Goal: Information Seeking & Learning: Learn about a topic

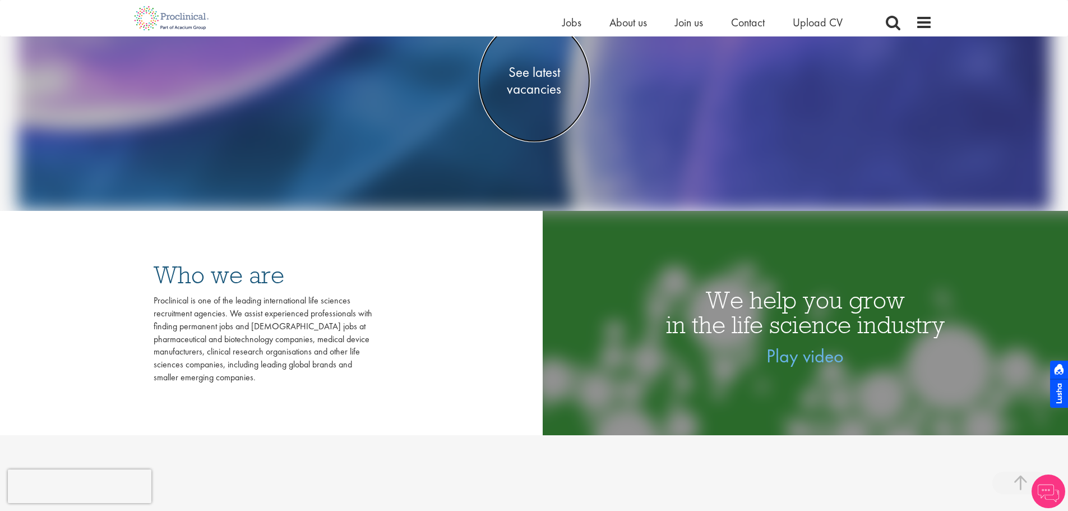
click at [512, 85] on span "See latest vacancies" at bounding box center [534, 81] width 112 height 34
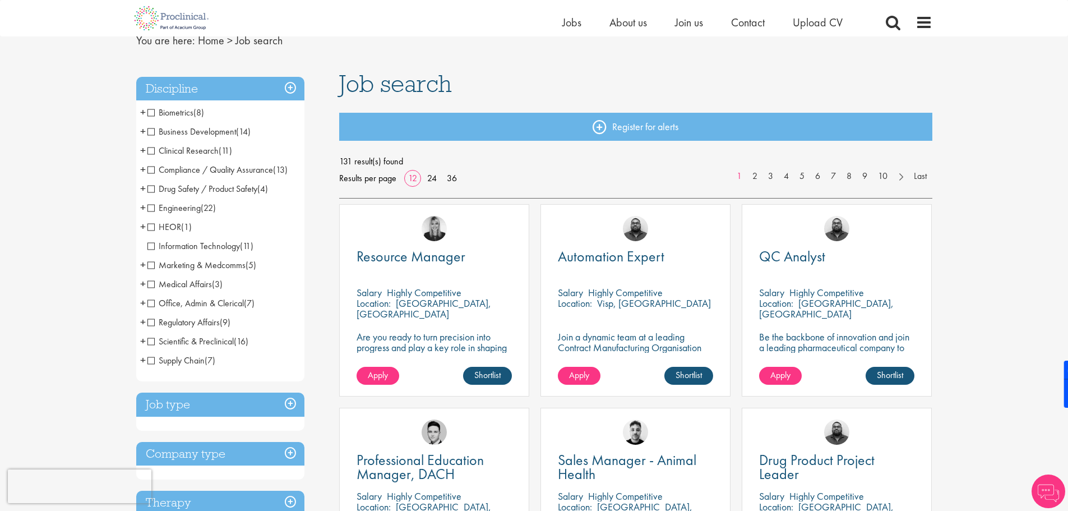
scroll to position [112, 0]
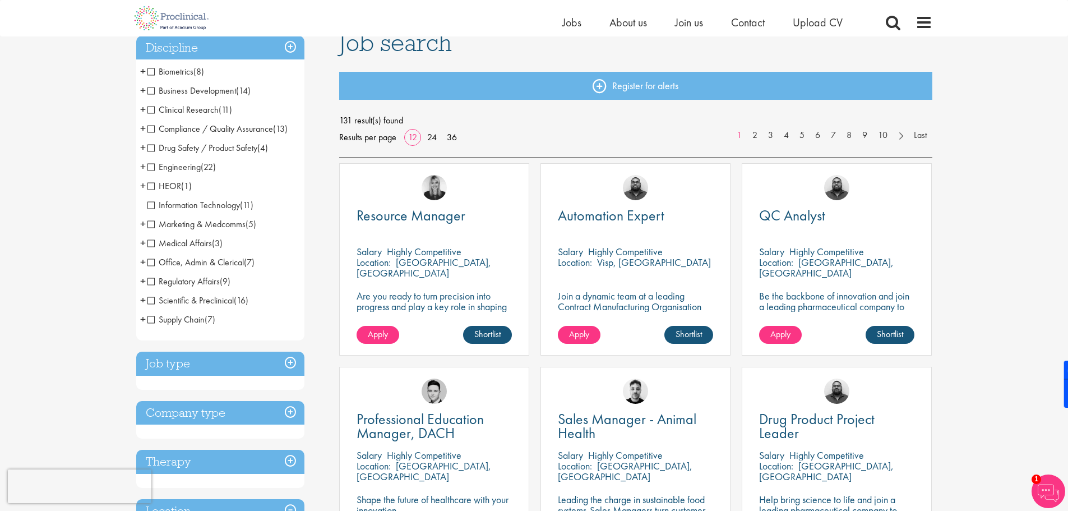
click at [158, 218] on span "Marketing & Medcomms" at bounding box center [196, 224] width 98 height 12
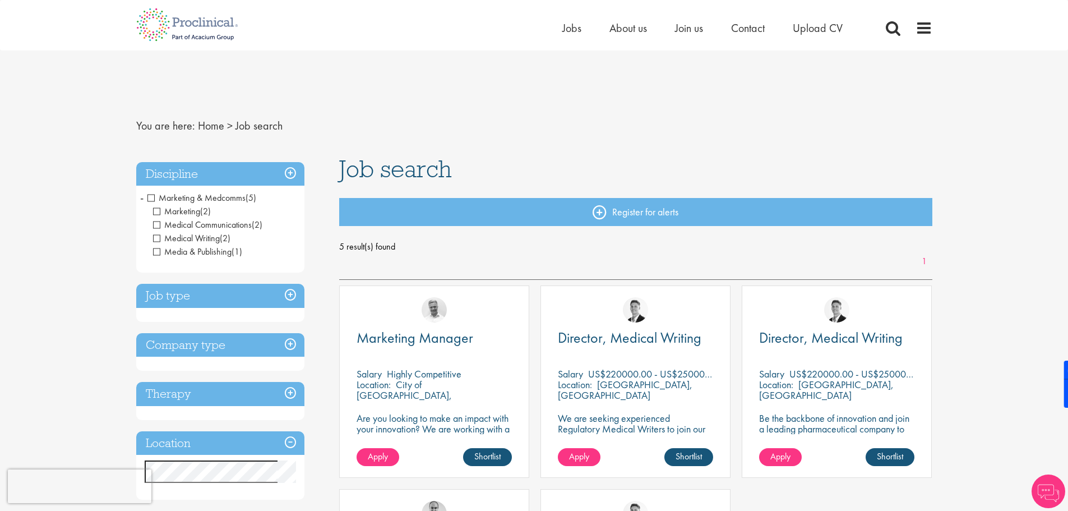
click at [290, 162] on h3 "Discipline" at bounding box center [220, 174] width 168 height 24
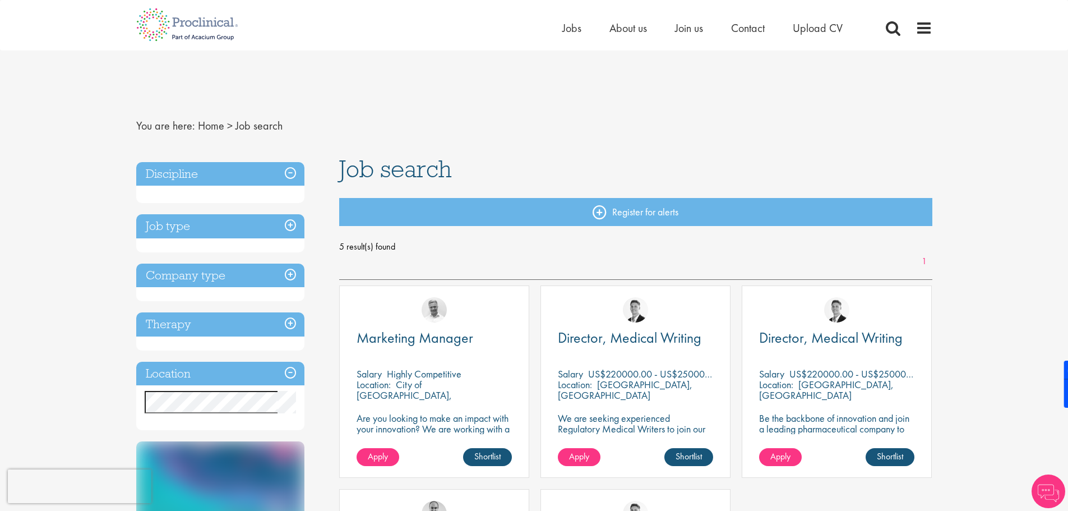
click at [290, 162] on h3 "Discipline" at bounding box center [220, 174] width 168 height 24
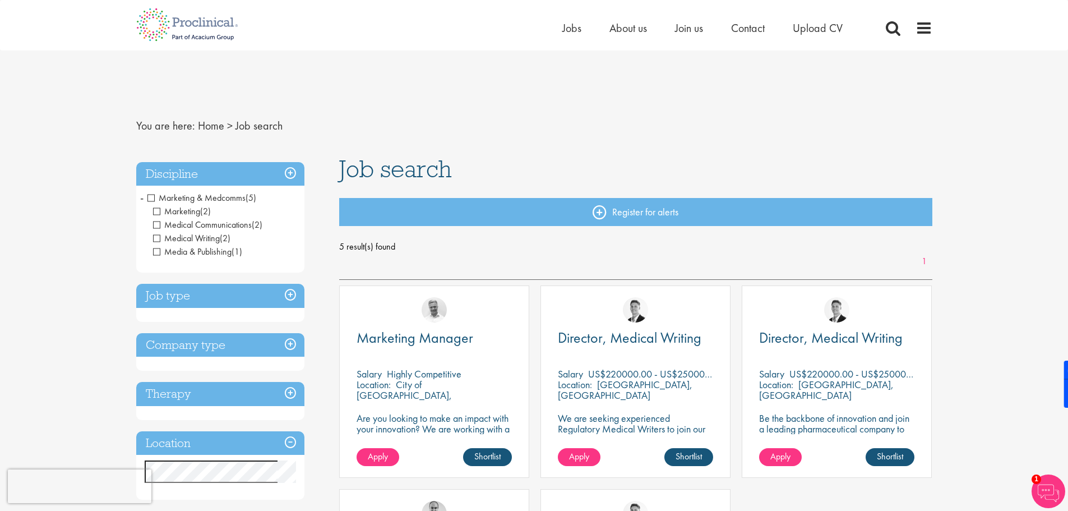
click at [286, 284] on h3 "Job type" at bounding box center [220, 296] width 168 height 24
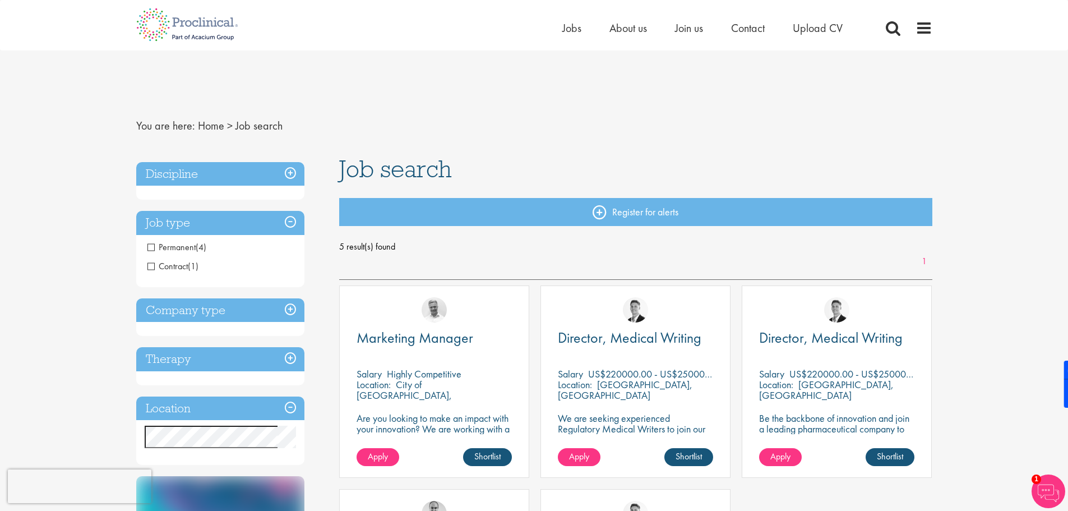
click at [291, 298] on h3 "Company type" at bounding box center [220, 310] width 168 height 24
